Goal: Information Seeking & Learning: Find specific fact

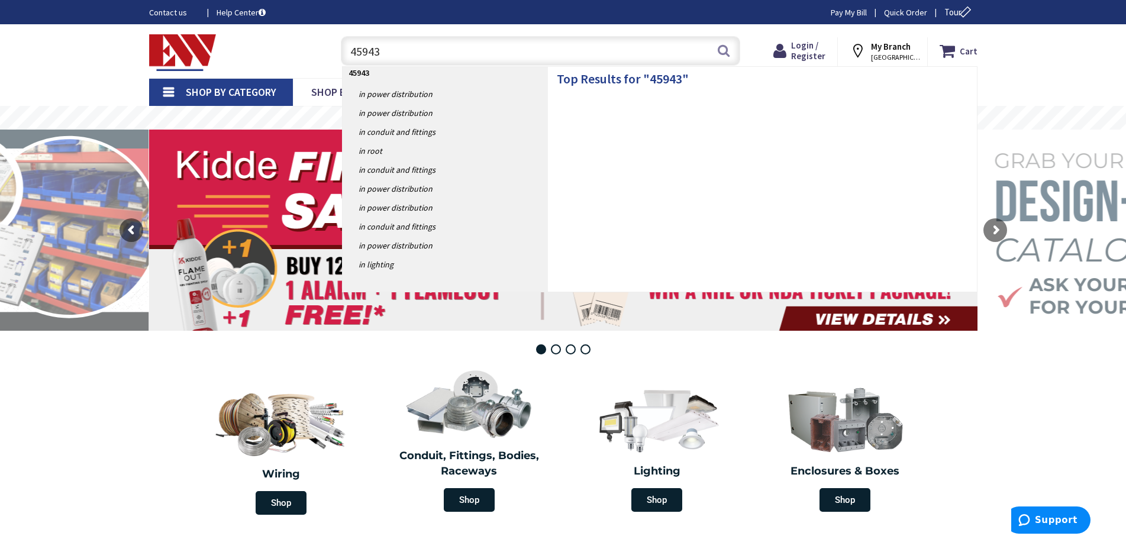
type input "459432"
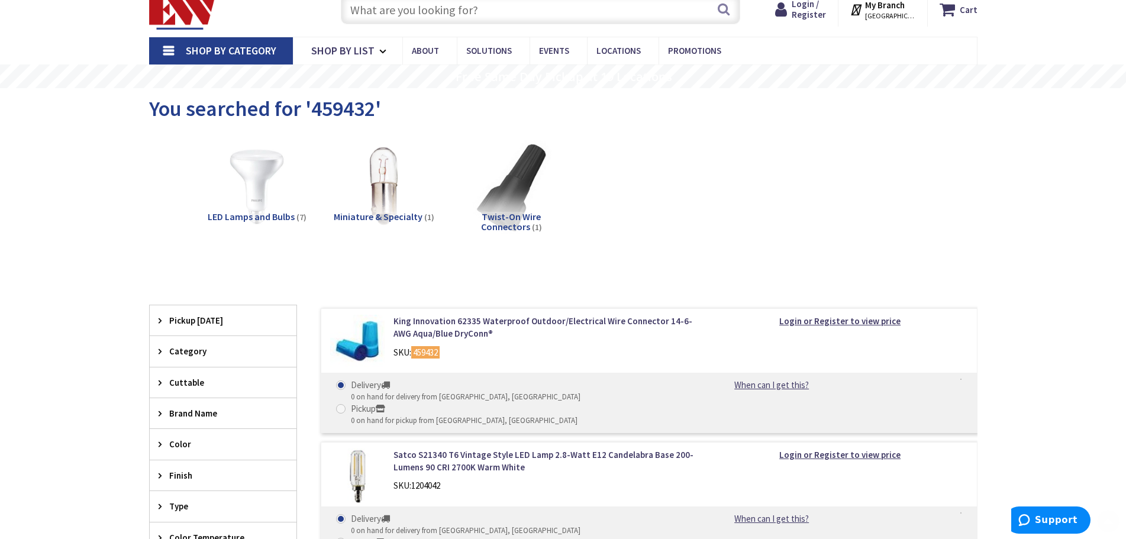
scroll to position [178, 0]
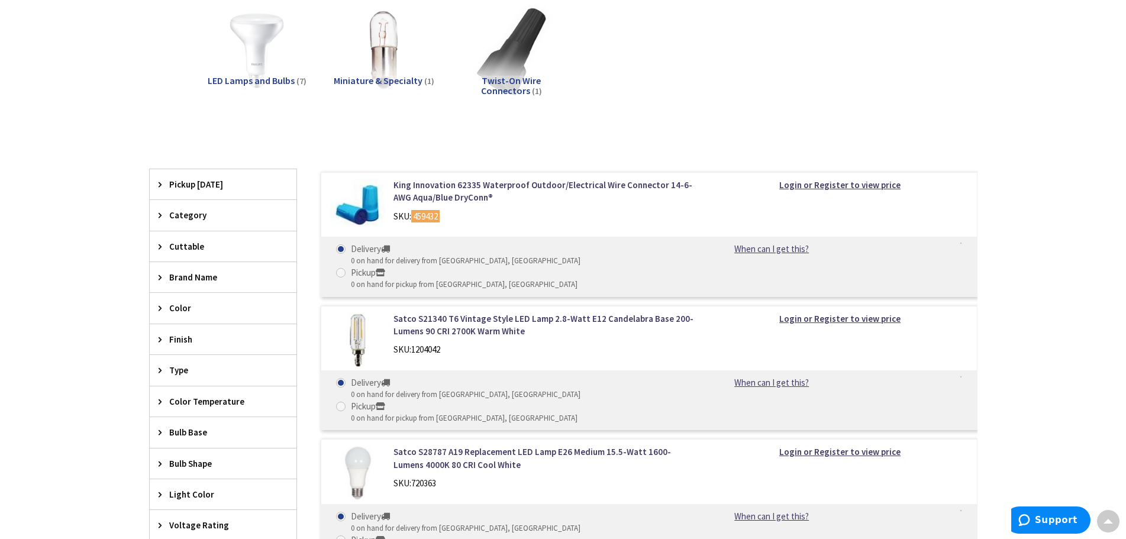
click at [369, 203] on img at bounding box center [357, 206] width 55 height 55
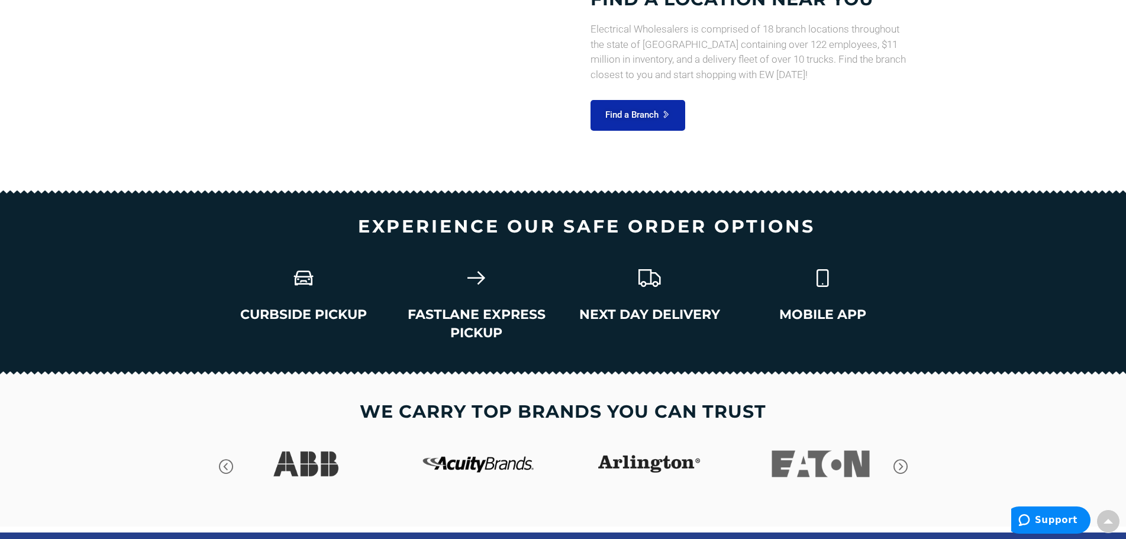
scroll to position [1631, 0]
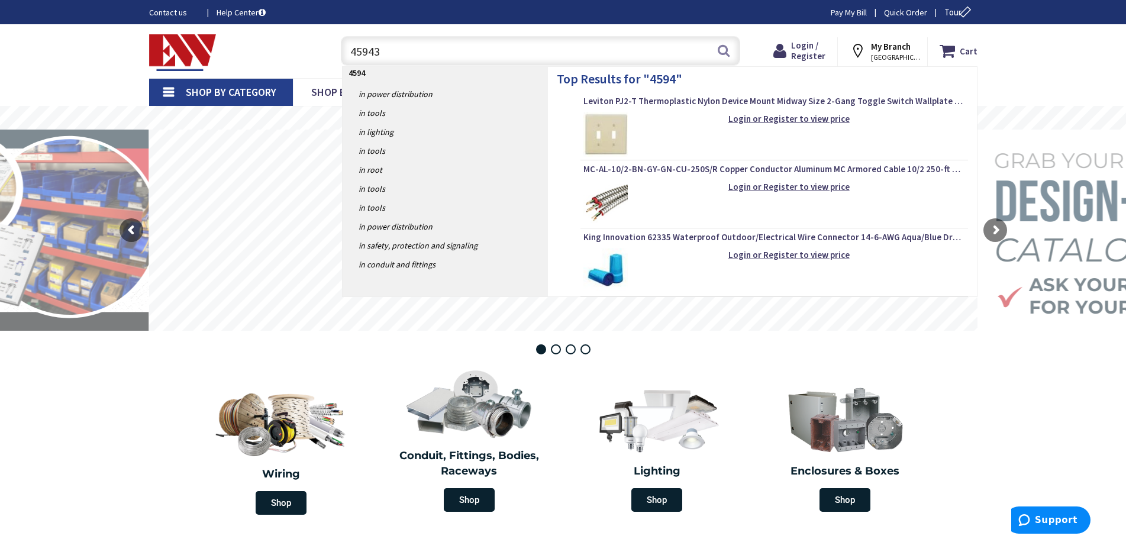
type input "459432"
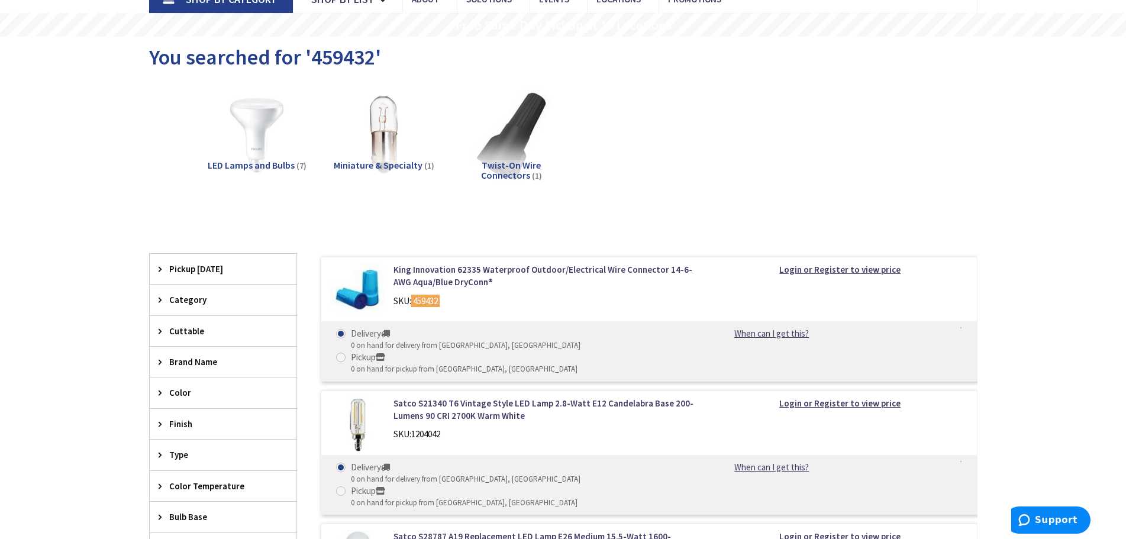
scroll to position [118, 0]
